Goal: Book appointment/travel/reservation

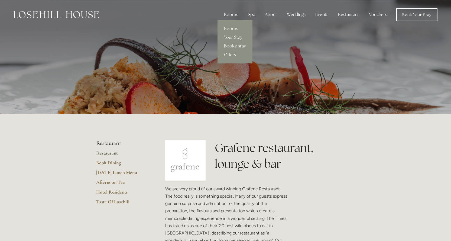
click at [234, 36] on link "Your Stay" at bounding box center [234, 37] width 35 height 9
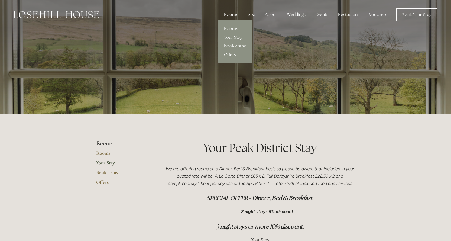
click at [231, 55] on link "Offers" at bounding box center [234, 54] width 35 height 9
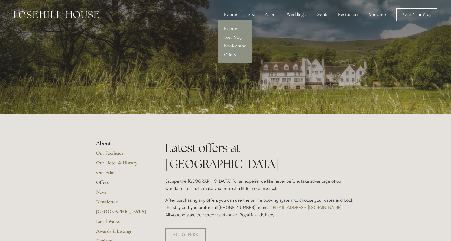
click at [229, 37] on link "Your Stay" at bounding box center [234, 37] width 35 height 9
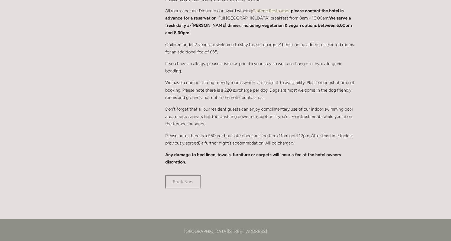
scroll to position [406, 0]
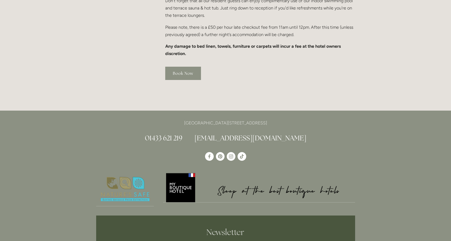
click at [170, 69] on link "Book Now" at bounding box center [183, 73] width 36 height 13
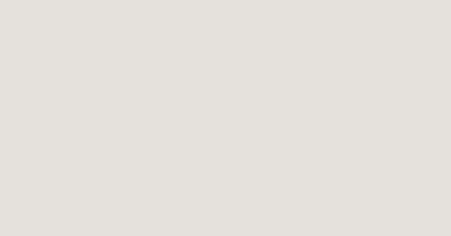
scroll to position [54, 0]
